Goal: Task Accomplishment & Management: Manage account settings

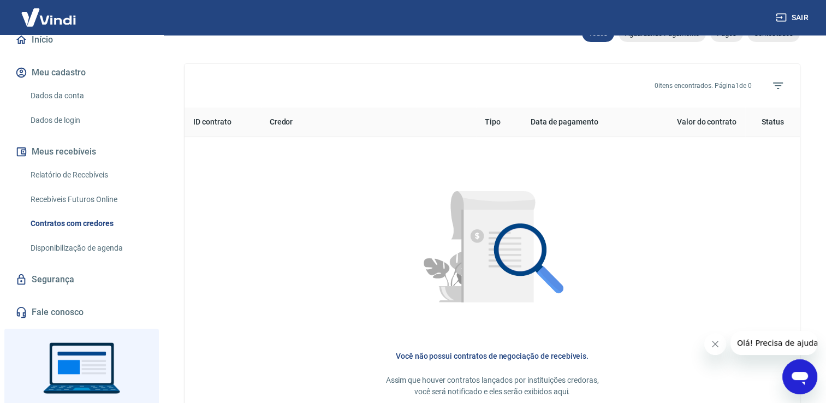
scroll to position [485, 0]
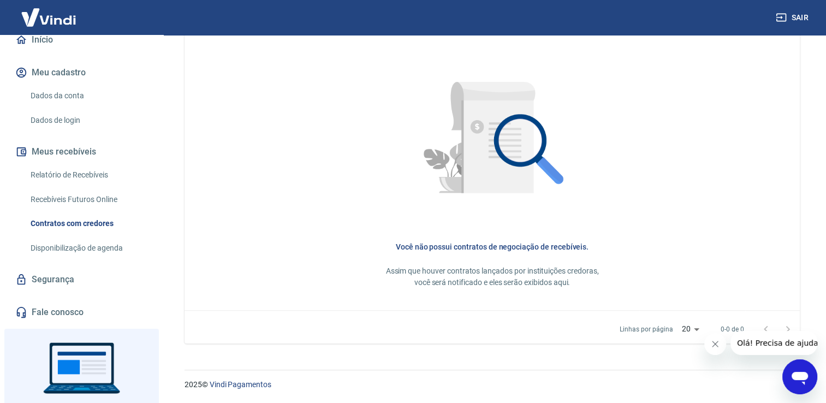
click at [98, 176] on link "Relatório de Recebíveis" at bounding box center [88, 175] width 124 height 22
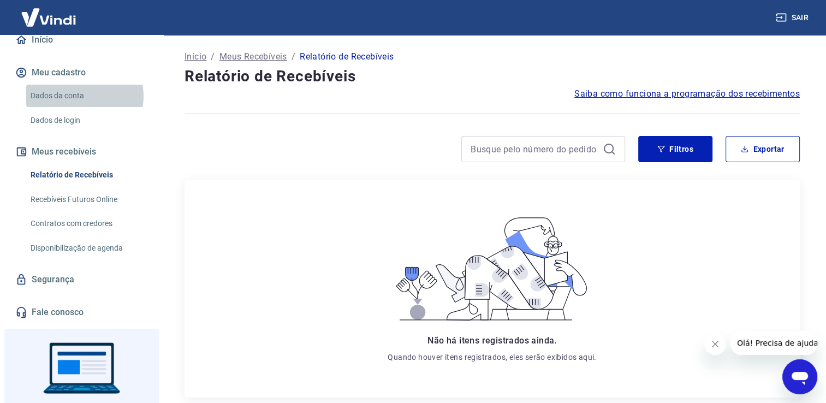
click at [81, 96] on link "Dados da conta" at bounding box center [88, 96] width 124 height 22
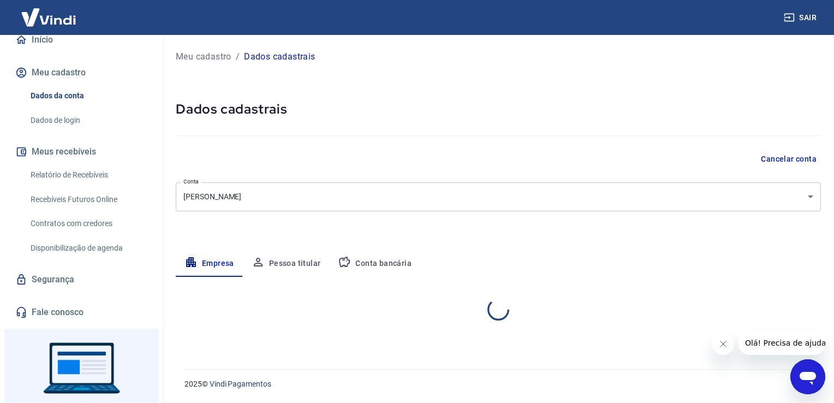
select select "BA"
select select "business"
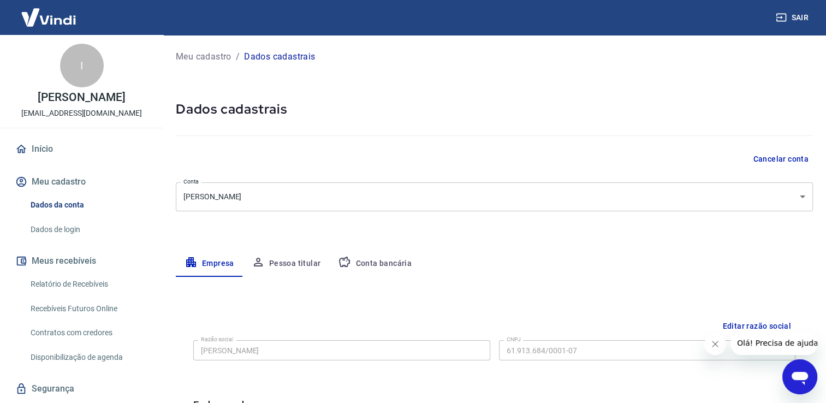
click at [44, 153] on link "Início" at bounding box center [81, 149] width 137 height 24
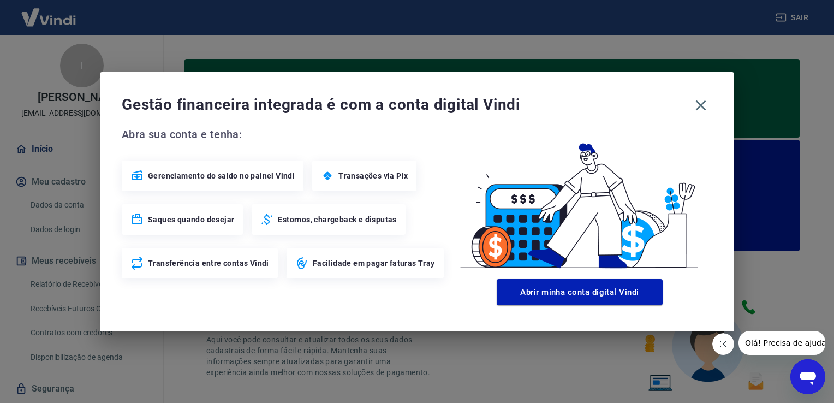
click at [750, 45] on div "Gestão financeira integrada é com a conta digital Vindi Abra sua conta e tenha:…" at bounding box center [417, 201] width 834 height 403
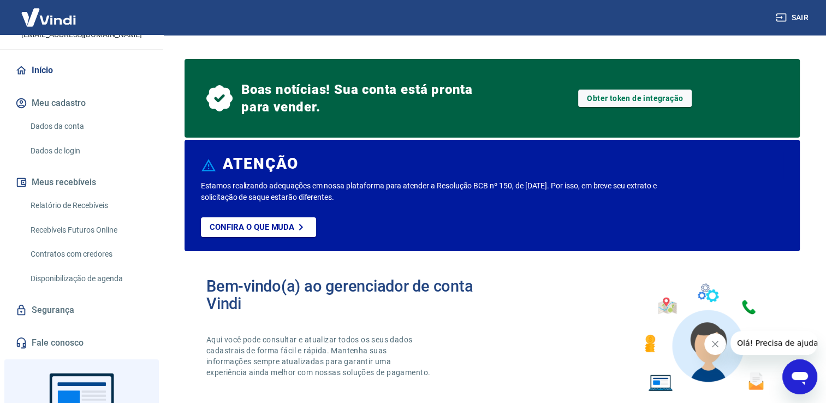
scroll to position [109, 0]
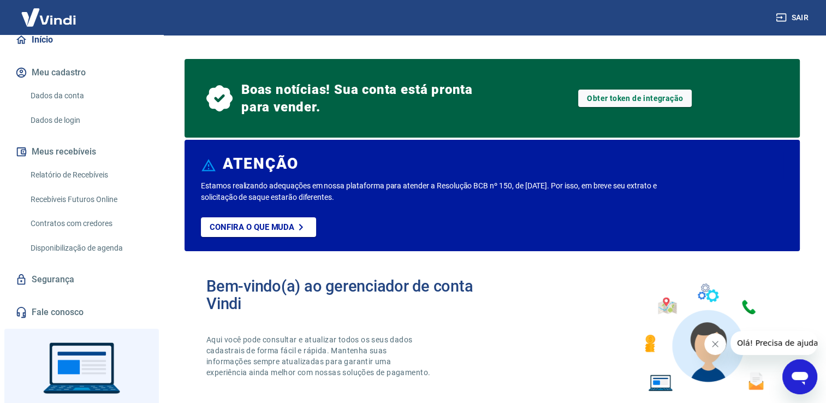
click at [38, 16] on img at bounding box center [48, 17] width 71 height 33
click at [73, 23] on img at bounding box center [48, 17] width 71 height 33
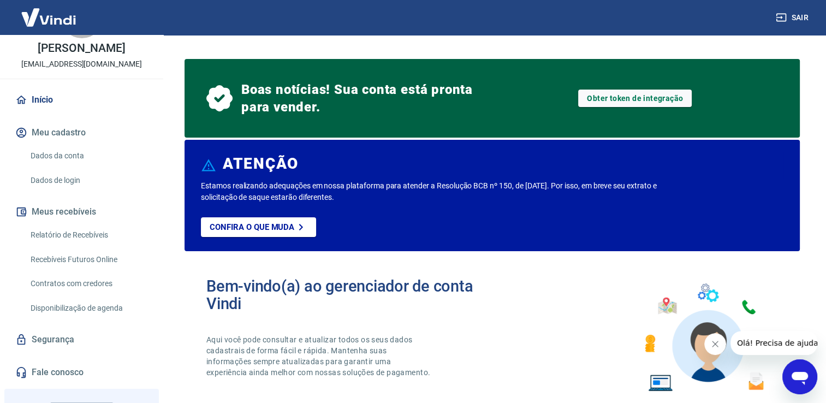
scroll to position [0, 0]
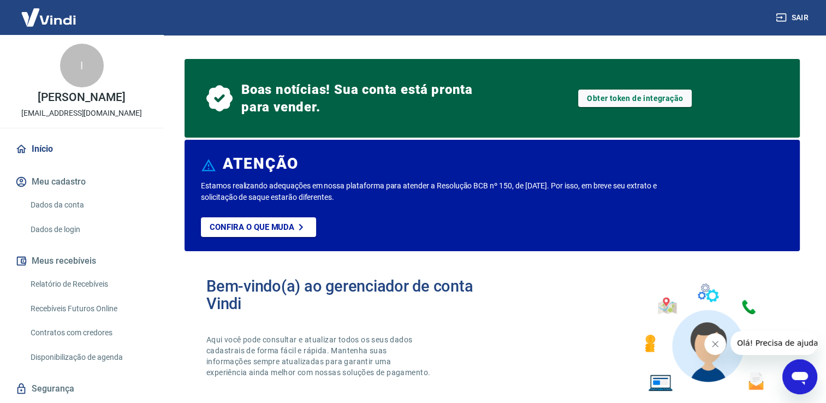
click at [67, 53] on div "I" at bounding box center [82, 66] width 44 height 44
click at [79, 83] on div "I" at bounding box center [82, 66] width 44 height 44
click at [41, 160] on link "Início" at bounding box center [81, 149] width 137 height 24
click at [63, 180] on button "Meu cadastro" at bounding box center [81, 182] width 137 height 24
click at [68, 203] on link "Dados da conta" at bounding box center [88, 205] width 124 height 22
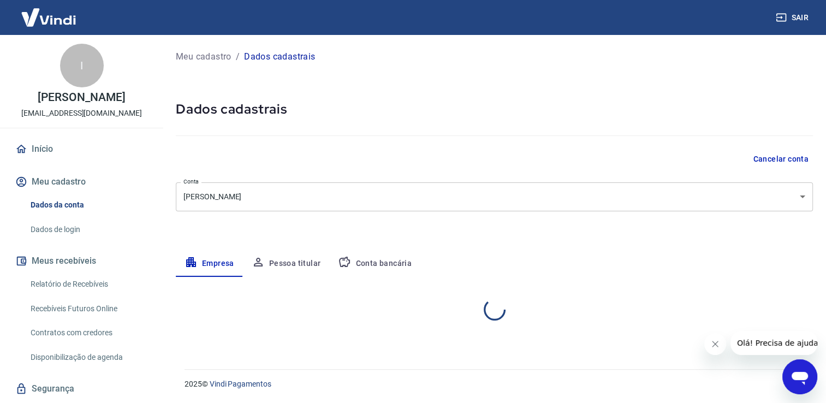
select select "BA"
select select "business"
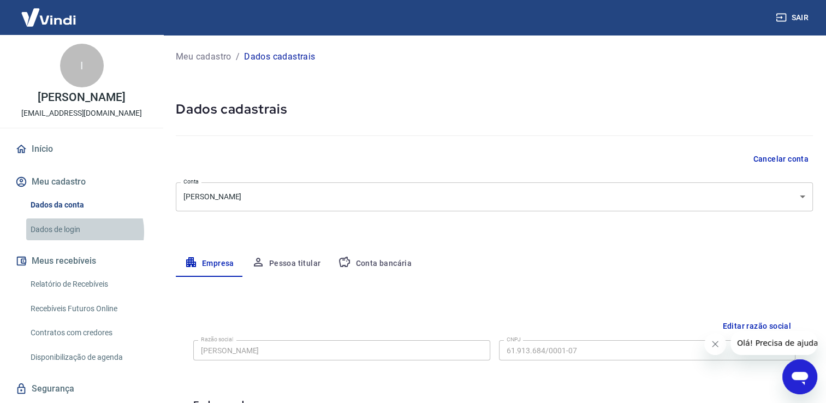
click at [77, 231] on link "Dados de login" at bounding box center [88, 229] width 124 height 22
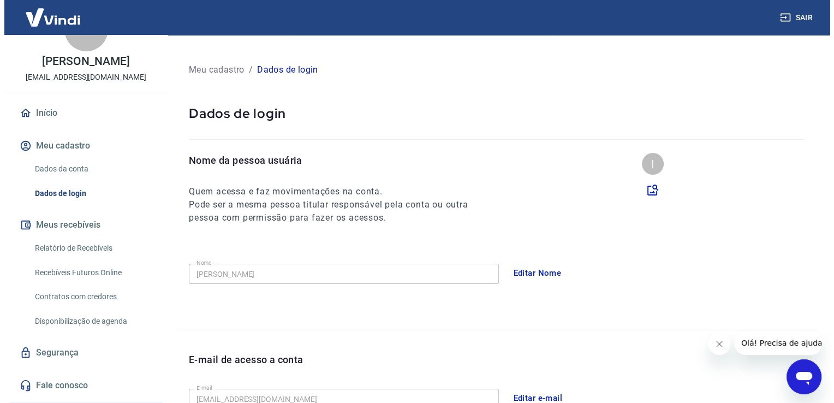
scroll to position [55, 0]
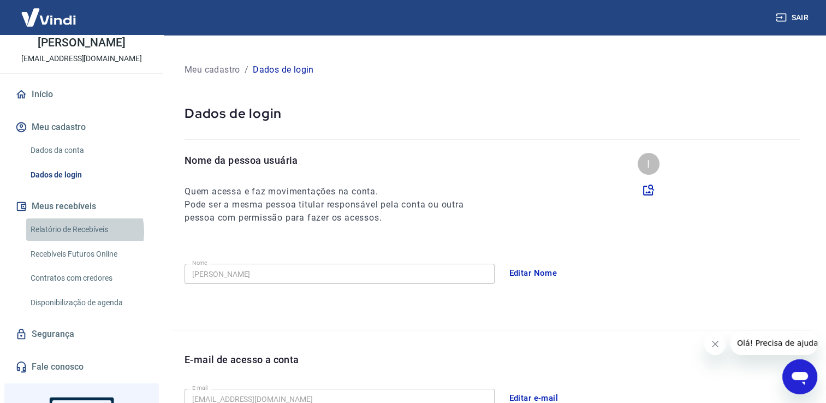
click at [77, 231] on link "Relatório de Recebíveis" at bounding box center [88, 229] width 124 height 22
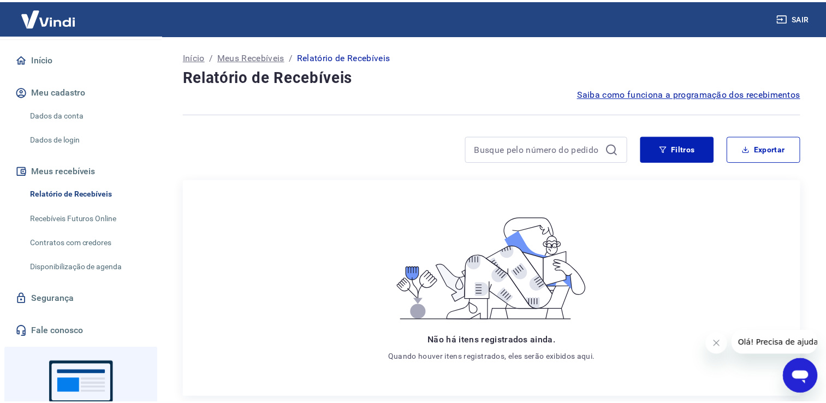
scroll to position [109, 0]
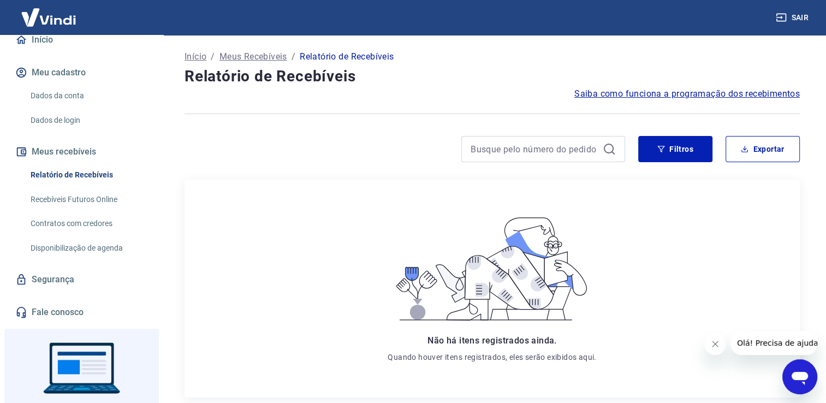
click at [81, 190] on link "Recebíveis Futuros Online" at bounding box center [88, 199] width 124 height 22
